Goal: Transaction & Acquisition: Book appointment/travel/reservation

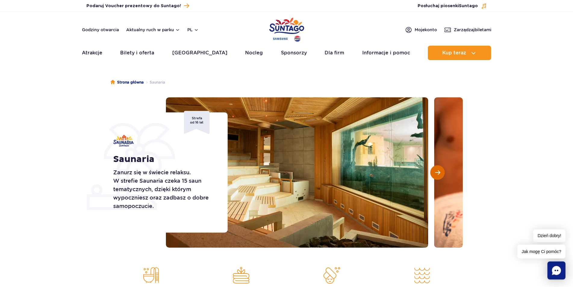
click at [440, 172] on span "Następny slajd" at bounding box center [437, 172] width 5 height 5
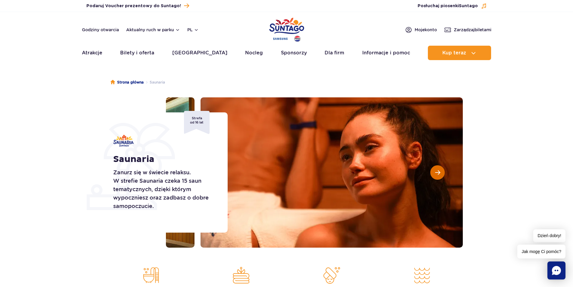
click at [440, 172] on span "Następny slajd" at bounding box center [437, 172] width 5 height 5
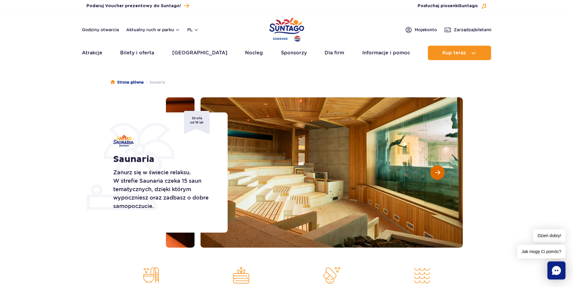
click at [440, 172] on span "Następny slajd" at bounding box center [437, 172] width 5 height 5
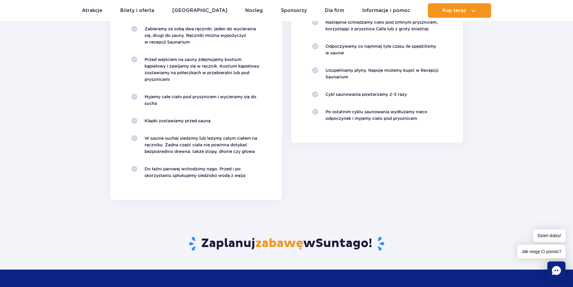
scroll to position [460, 0]
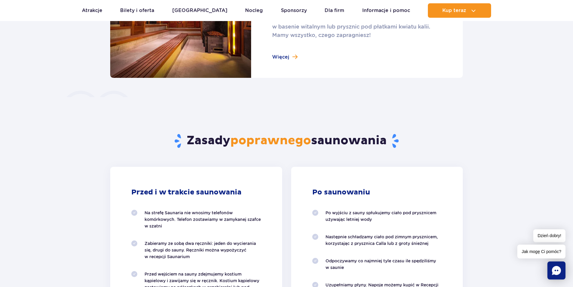
click at [293, 57] on link at bounding box center [286, 24] width 352 height 108
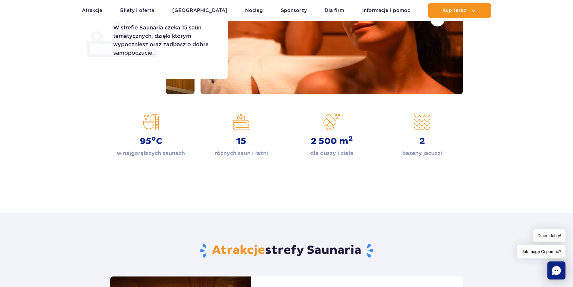
scroll to position [0, 0]
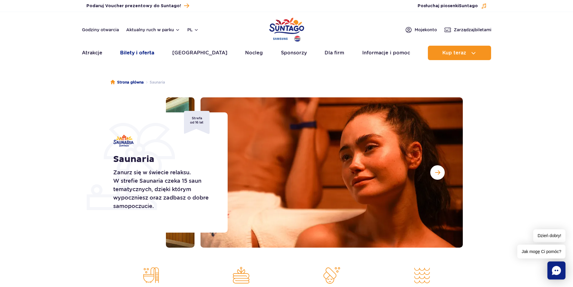
click at [139, 55] on link "Bilety i oferta" at bounding box center [137, 53] width 34 height 14
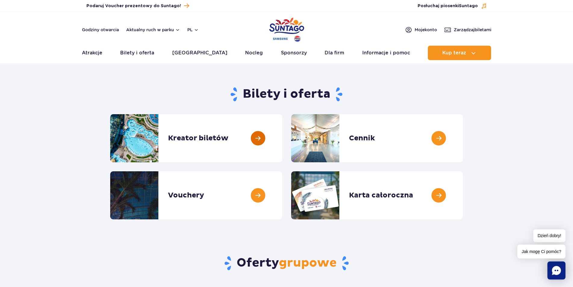
click at [282, 146] on link at bounding box center [282, 138] width 0 height 48
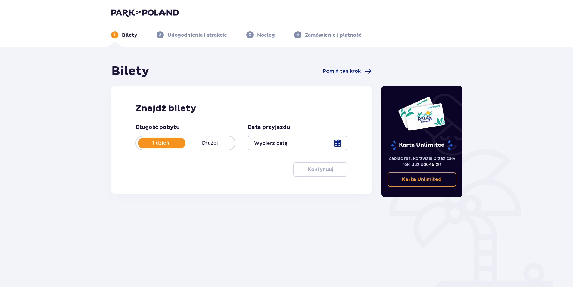
click at [287, 145] on div at bounding box center [297, 143] width 100 height 14
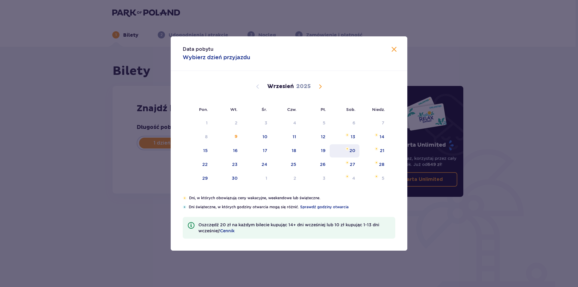
click at [354, 149] on div "20" at bounding box center [352, 151] width 6 height 6
type input "20.09.25"
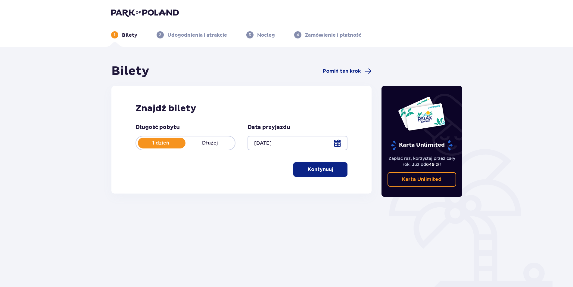
click at [309, 168] on p "Kontynuuj" at bounding box center [319, 169] width 25 height 7
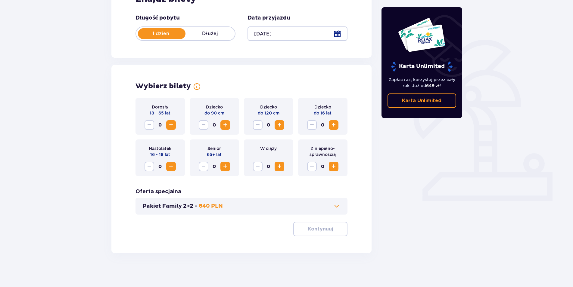
scroll to position [112, 0]
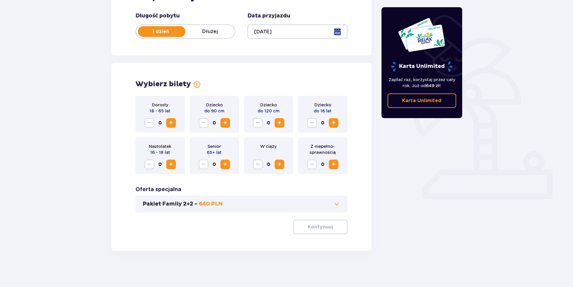
click at [168, 125] on span "Increase" at bounding box center [170, 122] width 7 height 7
click at [336, 204] on span at bounding box center [336, 204] width 7 height 7
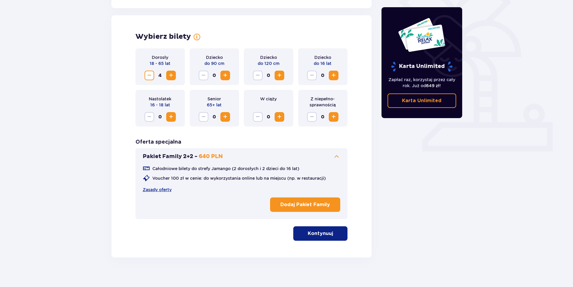
scroll to position [166, 0]
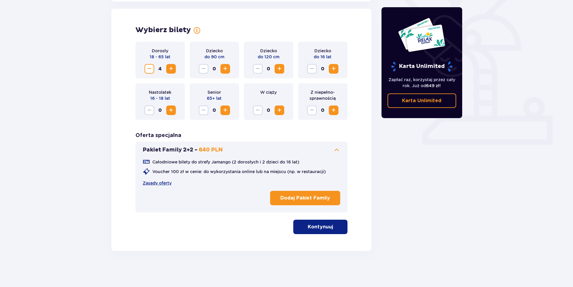
click at [339, 149] on span at bounding box center [336, 150] width 7 height 7
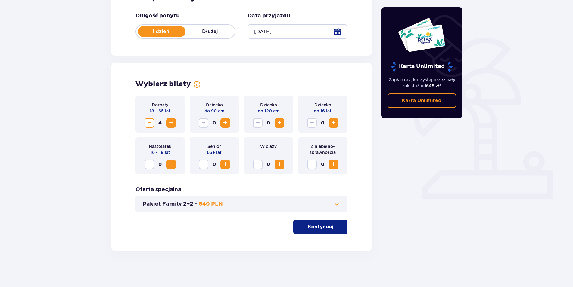
scroll to position [112, 0]
click at [319, 228] on p "Kontynuuj" at bounding box center [319, 227] width 25 height 7
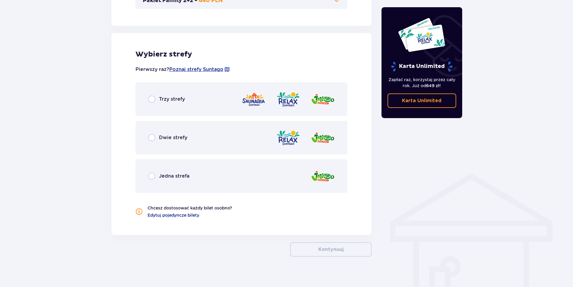
scroll to position [321, 0]
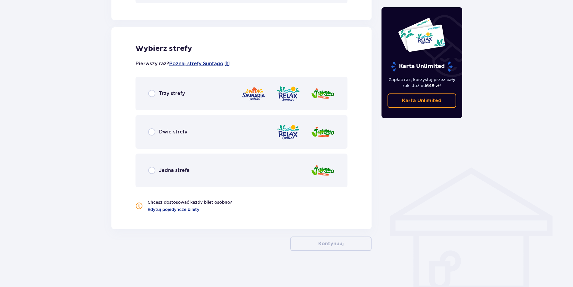
click at [157, 91] on div "Trzy strefy" at bounding box center [166, 93] width 37 height 7
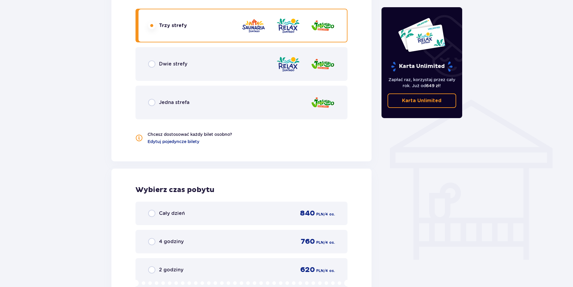
scroll to position [364, 0]
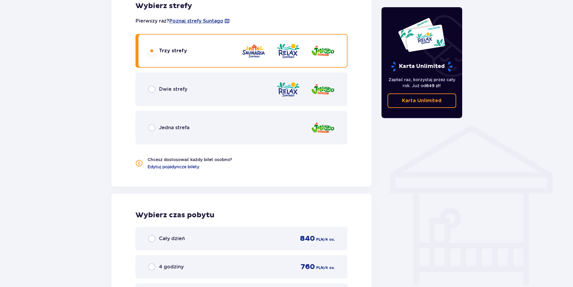
click at [174, 92] on p "Dwie strefy" at bounding box center [173, 89] width 28 height 7
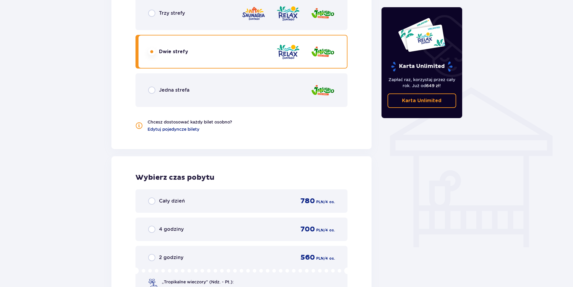
scroll to position [394, 0]
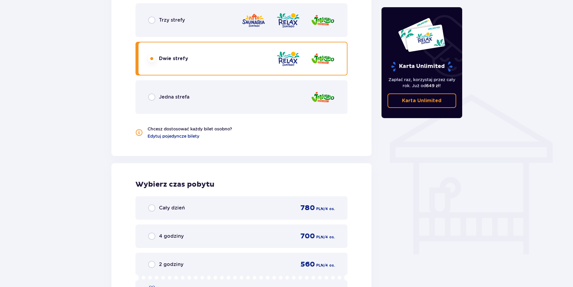
click at [178, 96] on p "Jedna strefa" at bounding box center [174, 97] width 30 height 7
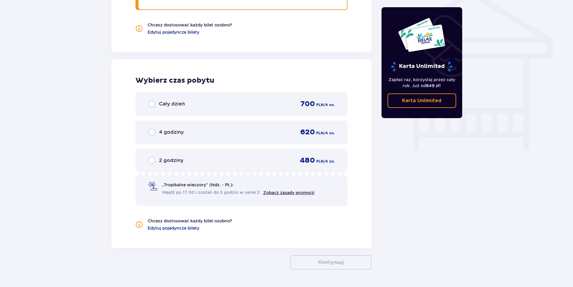
scroll to position [517, 0]
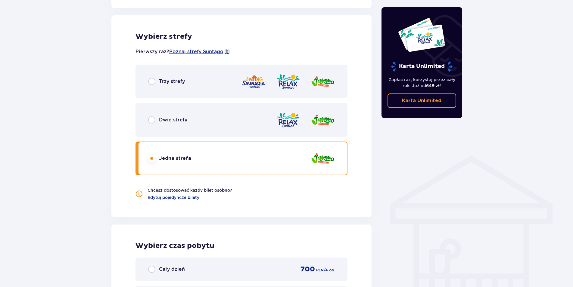
click at [171, 84] on p "Trzy strefy" at bounding box center [172, 81] width 26 height 7
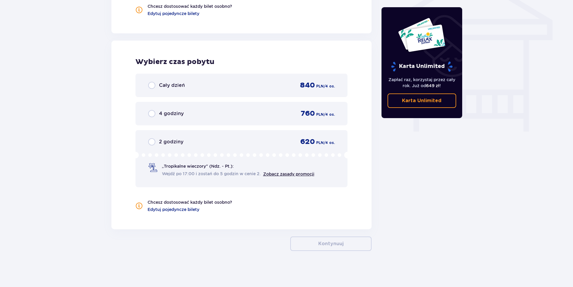
click at [181, 89] on p "Cały dzień" at bounding box center [172, 85] width 26 height 7
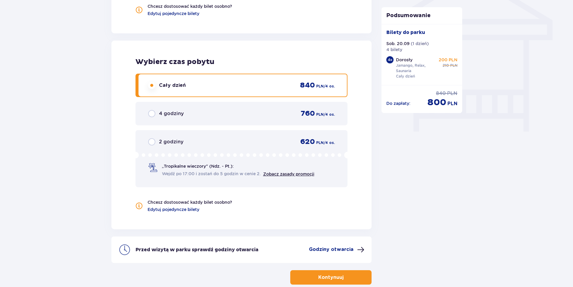
click at [155, 114] on div "4 godziny" at bounding box center [166, 113] width 36 height 7
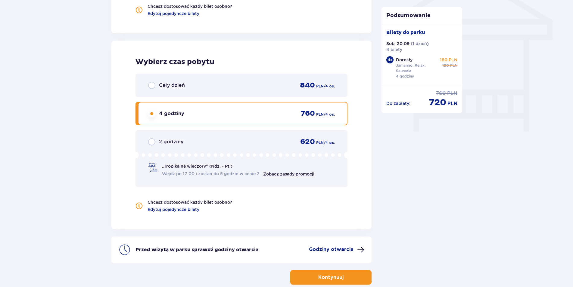
click at [169, 89] on div "Cały dzień 840 PLN / 4 os." at bounding box center [241, 85] width 187 height 9
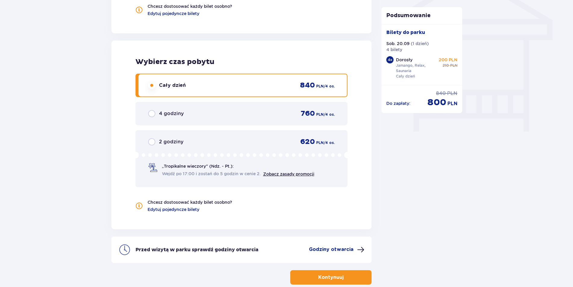
click at [151, 110] on div "4 godziny 760 PLN / 4 os." at bounding box center [241, 113] width 187 height 9
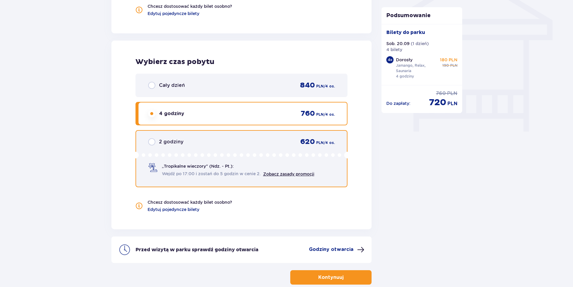
click at [153, 144] on input "radio" at bounding box center [151, 141] width 7 height 7
radio input "true"
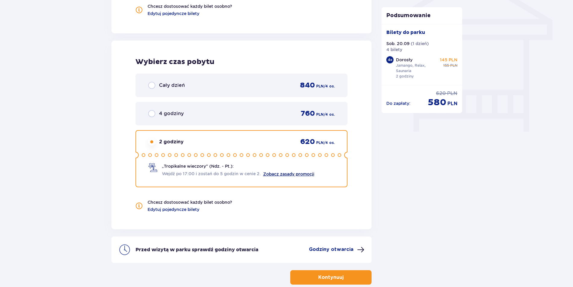
click at [295, 175] on link "Zobacz zasady promocji" at bounding box center [288, 174] width 51 height 5
click at [161, 110] on div "4 godziny 760 PLN / 4 os." at bounding box center [241, 113] width 187 height 9
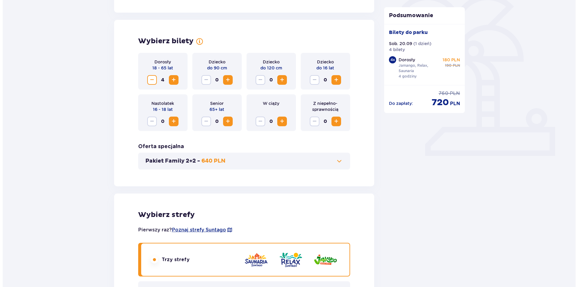
scroll to position [60, 0]
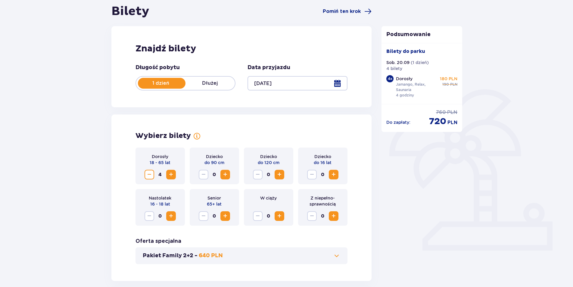
click at [277, 81] on div at bounding box center [297, 83] width 100 height 14
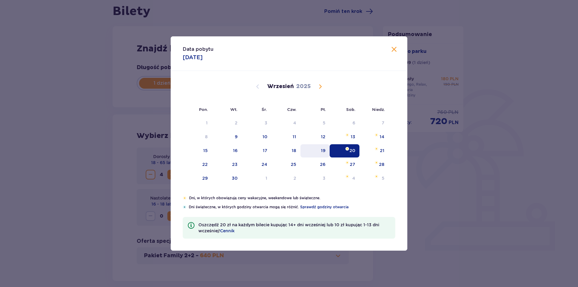
click at [325, 148] on div "19" at bounding box center [323, 151] width 5 height 6
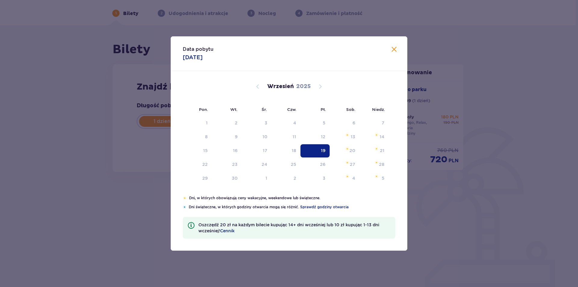
type input "19.09.25"
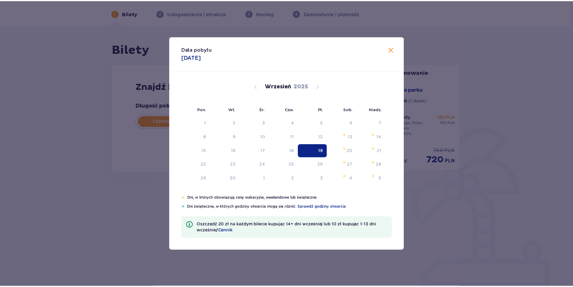
scroll to position [22, 0]
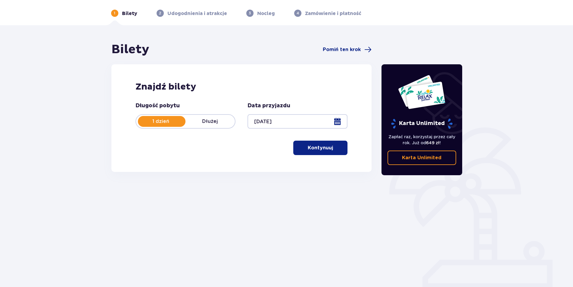
click at [316, 145] on p "Kontynuuj" at bounding box center [319, 148] width 25 height 7
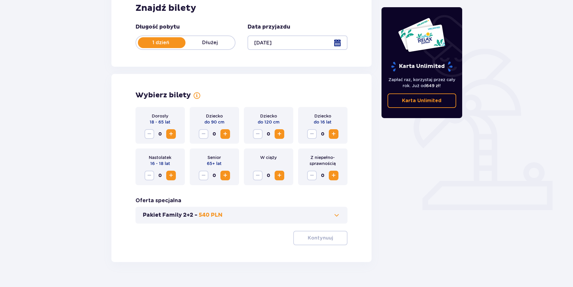
scroll to position [112, 0]
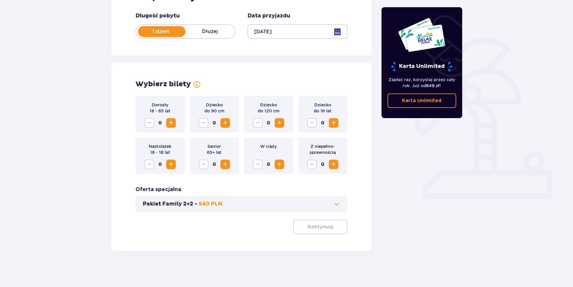
click at [177, 125] on div "Dorosły 18 - 65 lat 0" at bounding box center [159, 114] width 49 height 37
click at [168, 125] on span "Increase" at bounding box center [170, 122] width 7 height 7
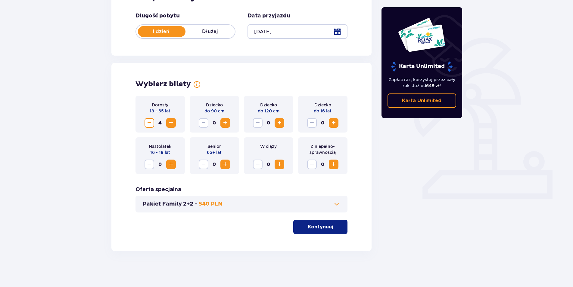
click at [321, 225] on p "Kontynuuj" at bounding box center [319, 227] width 25 height 7
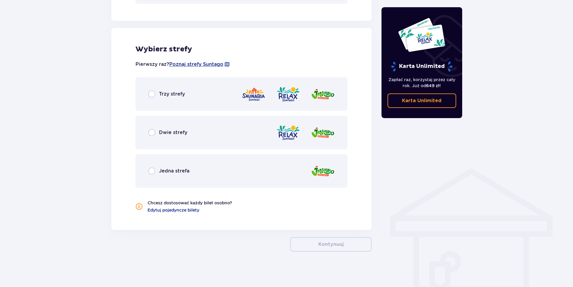
scroll to position [321, 0]
click at [159, 95] on p "Trzy strefy" at bounding box center [172, 93] width 26 height 7
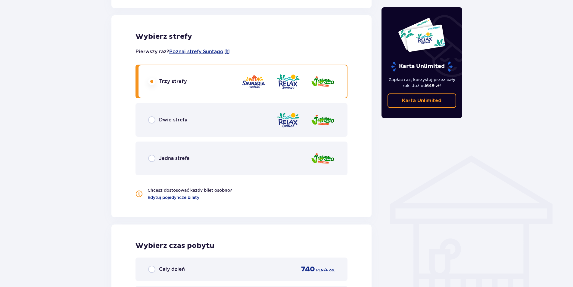
scroll to position [486, 0]
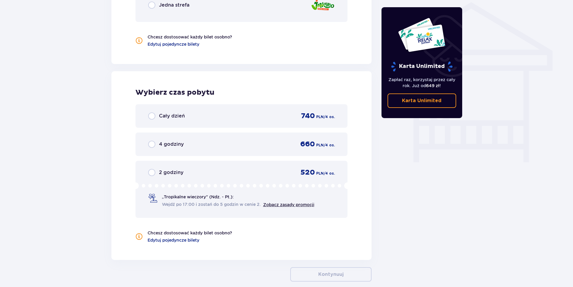
click at [162, 150] on div "4 godziny 660 PLN / 4 os." at bounding box center [241, 144] width 212 height 23
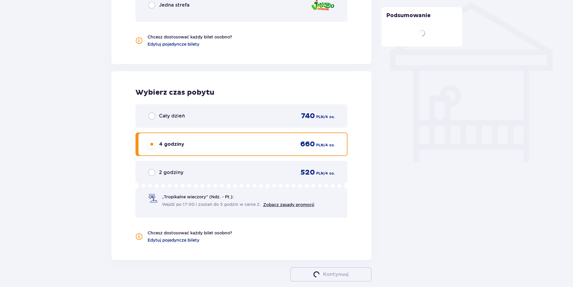
click at [169, 181] on div "2 godziny 520 PLN / 4 os. „Tropikalne wieczory" (Ndz. - Pt.): Wejdź po 17:00 i …" at bounding box center [241, 189] width 212 height 57
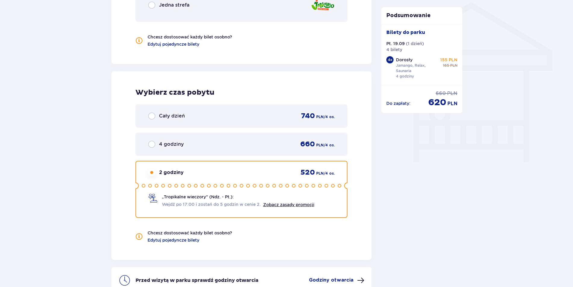
scroll to position [517, 0]
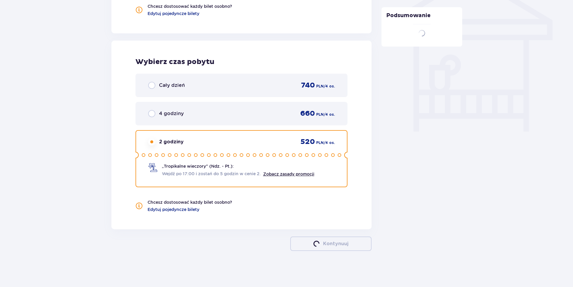
click at [168, 99] on div "Cały dzień 740 PLN / 4 os. 4 godziny 660 PLN / 4 os. 2 godziny 520 PLN / 4 os. …" at bounding box center [241, 131] width 212 height 114
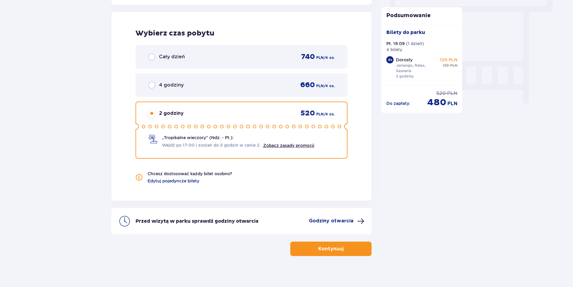
click at [168, 95] on div "4 godziny 660 PLN / 4 os." at bounding box center [241, 84] width 212 height 23
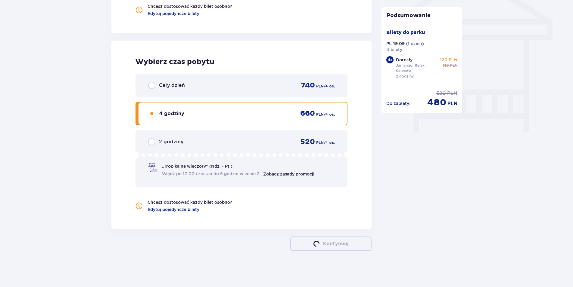
click at [154, 68] on div "Wybierz czas pobytu Cały dzień 740 PLN / 4 os. 4 godziny 660 PLN / 4 os. 2 godz…" at bounding box center [241, 135] width 260 height 189
click at [164, 94] on div "Cały dzień 740 PLN / 4 os." at bounding box center [241, 85] width 212 height 23
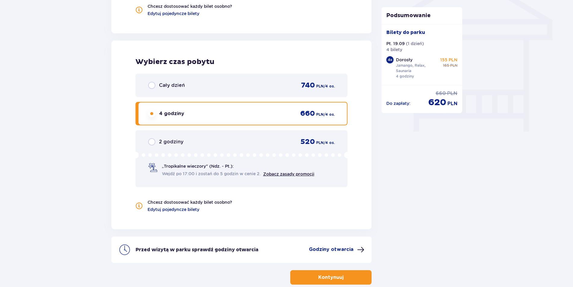
click at [168, 88] on p "Cały dzień" at bounding box center [172, 85] width 26 height 7
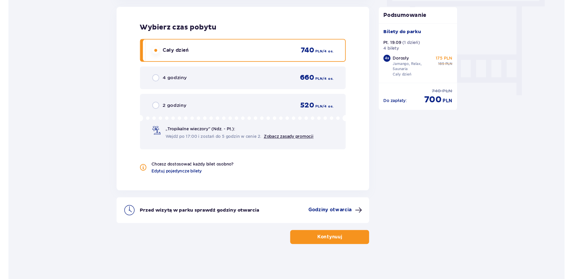
scroll to position [397, 0]
